Goal: Task Accomplishment & Management: Use online tool/utility

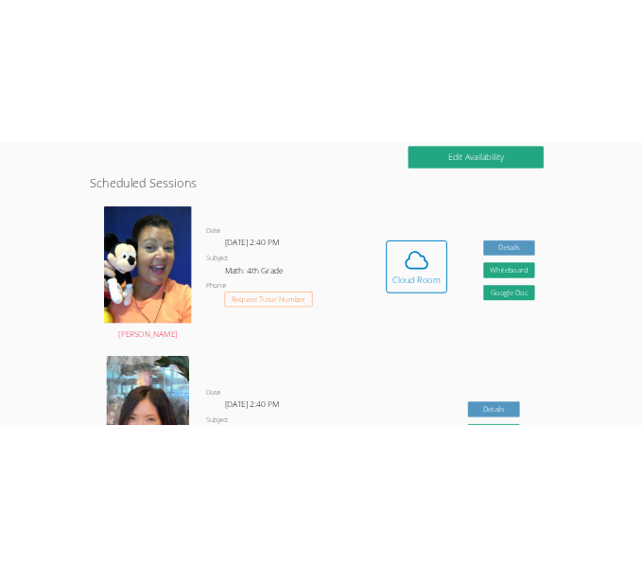
scroll to position [473, 0]
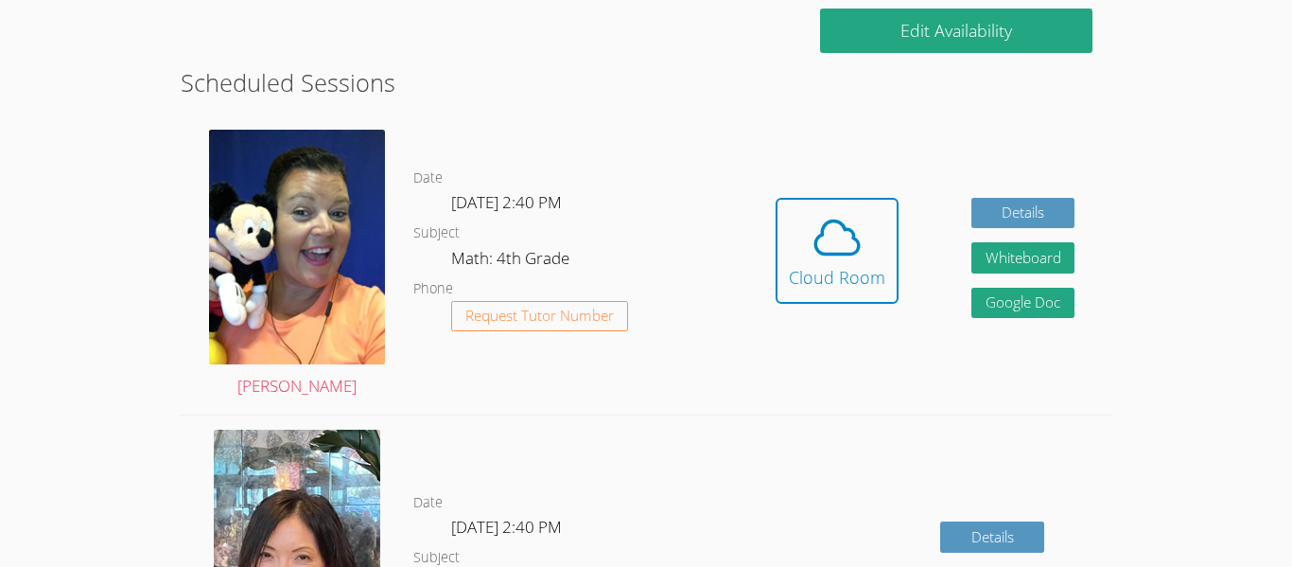
click at [924, 264] on div "Hidden Cloud Room Details Whiteboard Hidden Google Doc" at bounding box center [925, 264] width 372 height 299
click at [870, 252] on span at bounding box center [837, 237] width 96 height 53
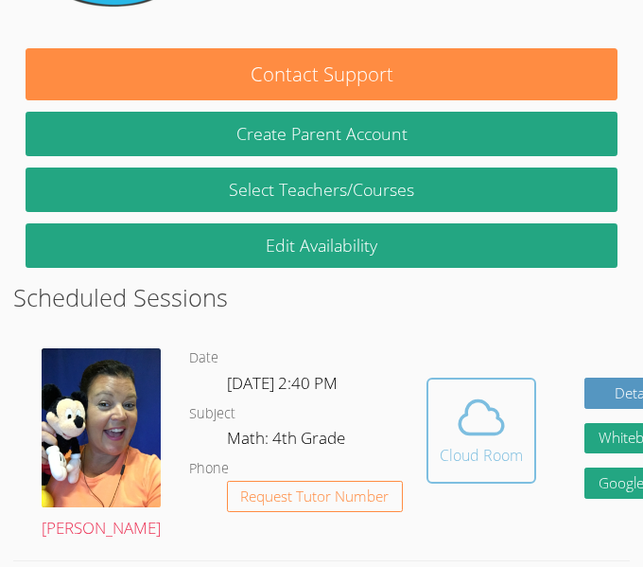
click at [461, 411] on icon at bounding box center [483, 417] width 44 height 33
click at [450, 431] on span at bounding box center [481, 417] width 83 height 53
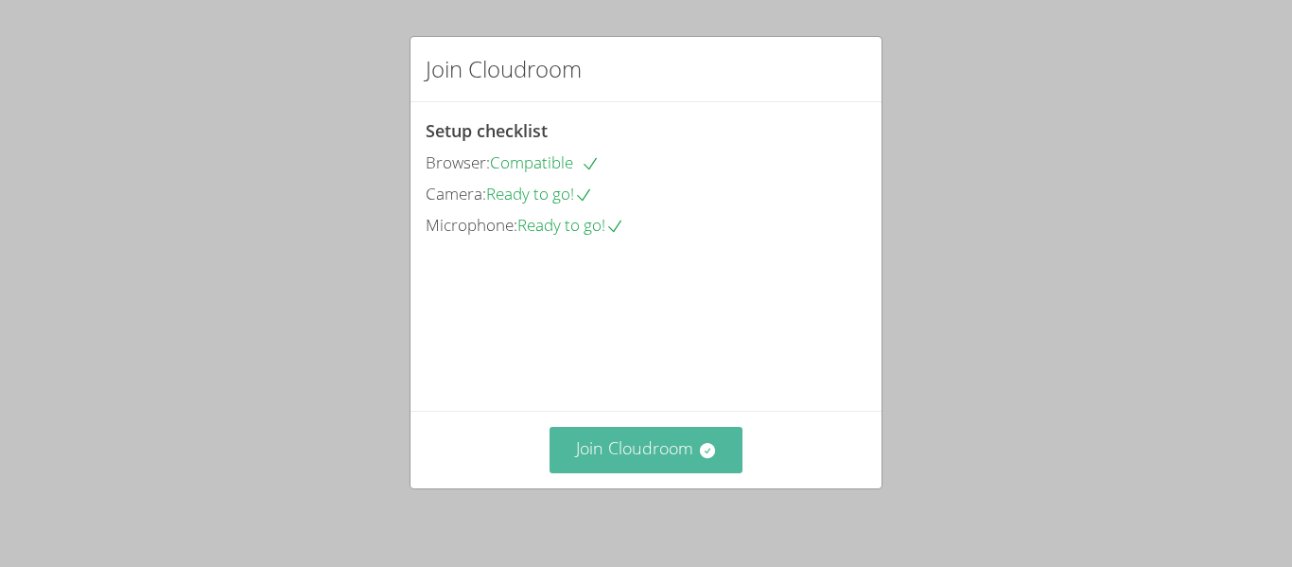
click at [690, 470] on button "Join Cloudroom" at bounding box center [647, 450] width 194 height 46
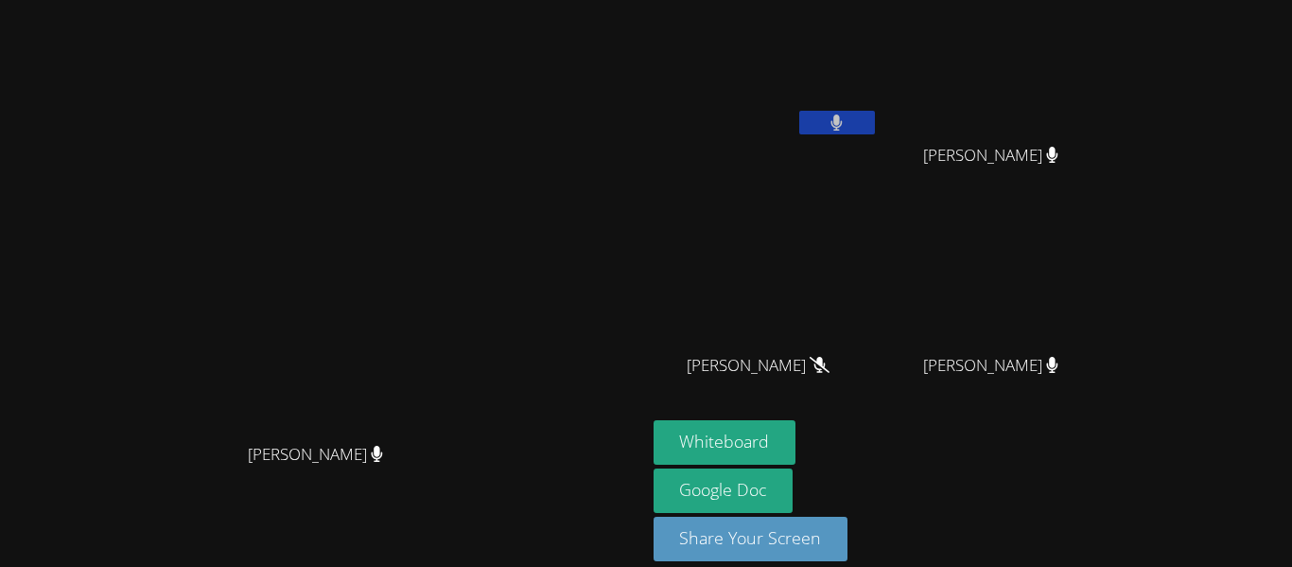
click at [834, 417] on div "[PERSON_NAME]" at bounding box center [766, 382] width 225 height 76
click at [796, 454] on button "Whiteboard" at bounding box center [725, 442] width 143 height 44
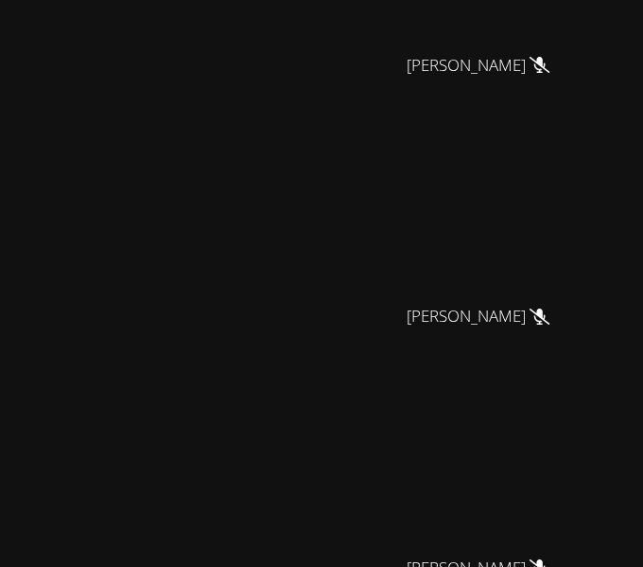
scroll to position [174, 0]
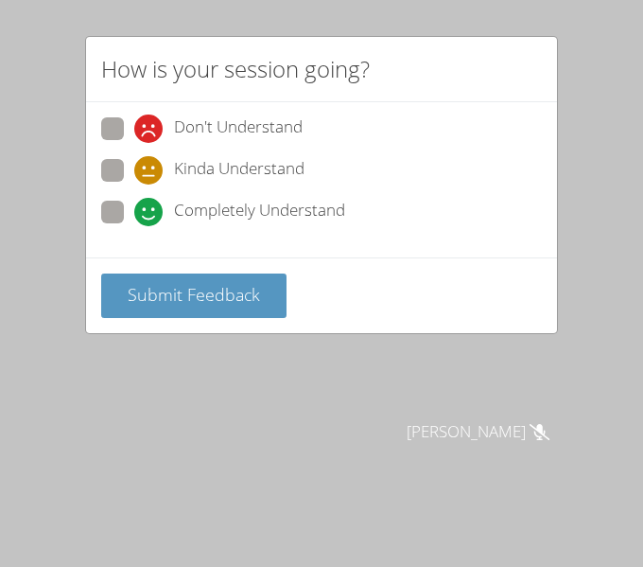
click at [293, 207] on span "Completely Understand" at bounding box center [259, 212] width 171 height 28
click at [150, 207] on input "Completely Understand" at bounding box center [142, 209] width 16 height 16
radio input "true"
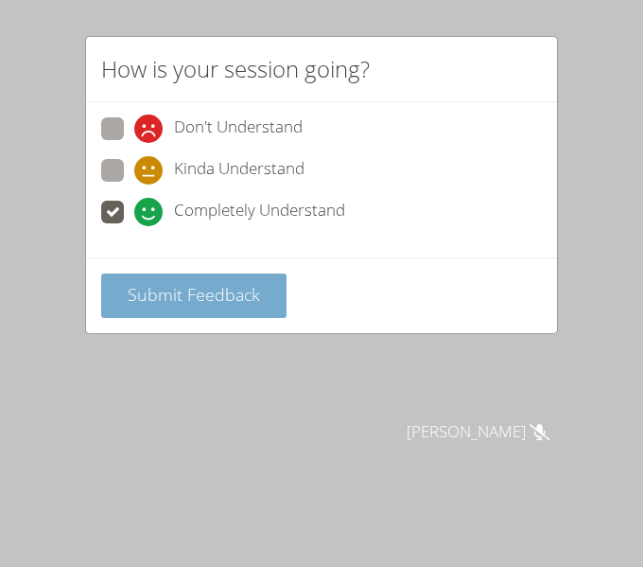
click at [238, 294] on span "Submit Feedback" at bounding box center [194, 294] width 132 height 23
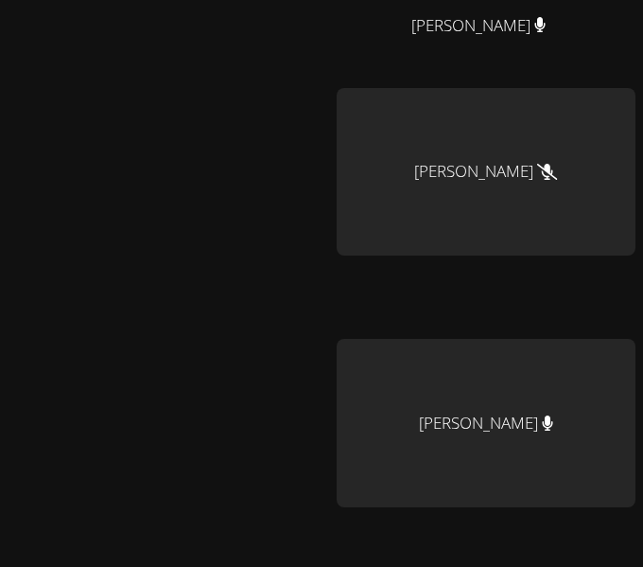
scroll to position [464, 0]
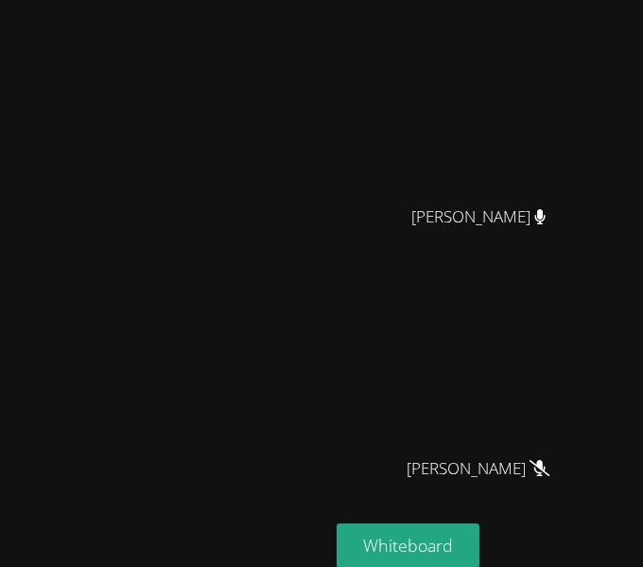
click at [534, 225] on icon at bounding box center [539, 217] width 11 height 16
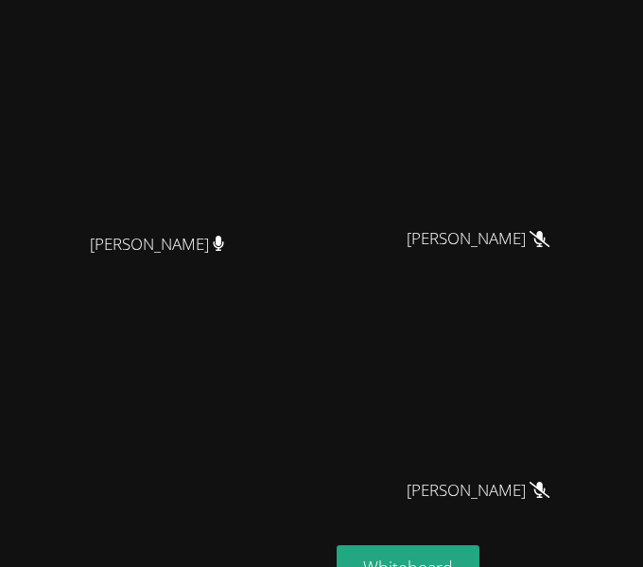
scroll to position [369, 0]
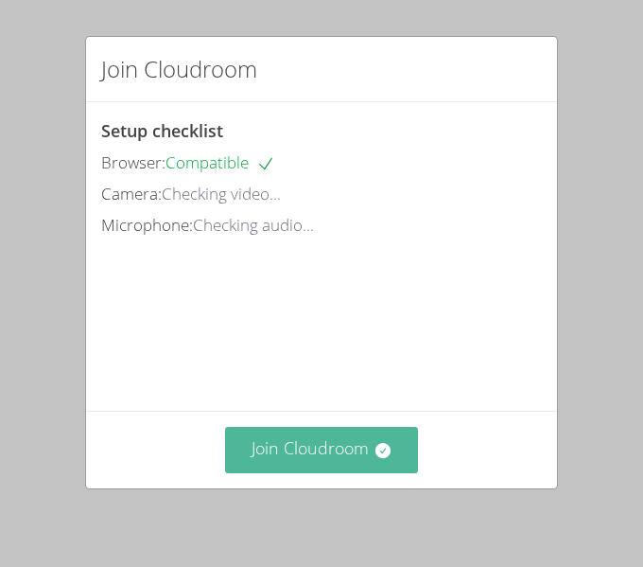
click at [390, 433] on button "Join Cloudroom" at bounding box center [322, 450] width 194 height 46
